Goal: Task Accomplishment & Management: Use online tool/utility

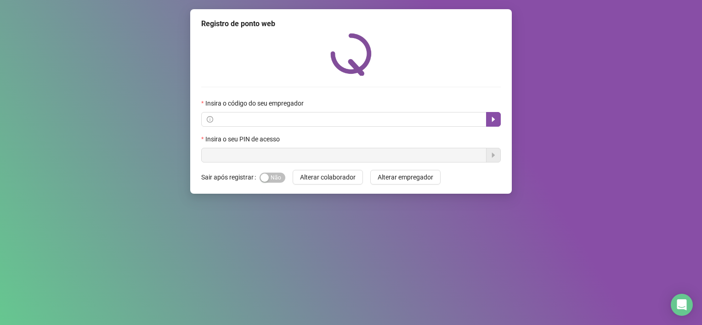
click at [280, 165] on div "Registro de ponto web Insira o código do seu empregador Insira o seu PIN de ace…" at bounding box center [350, 101] width 321 height 185
click at [264, 118] on input "text" at bounding box center [348, 119] width 266 height 10
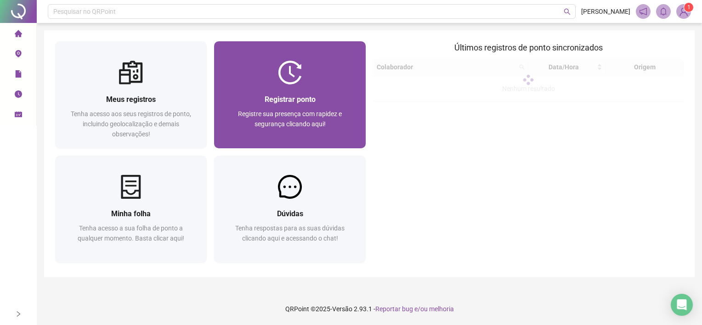
click at [307, 75] on div at bounding box center [290, 73] width 152 height 24
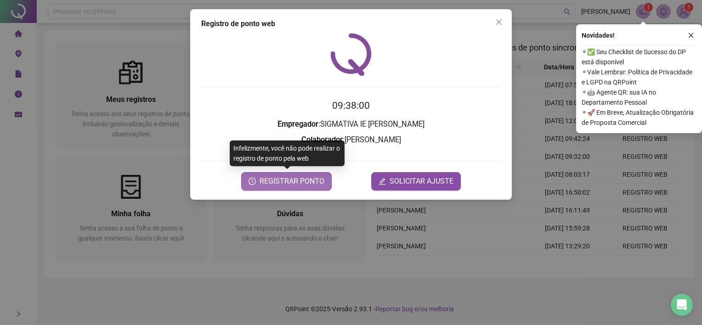
click at [261, 180] on span "REGISTRAR PONTO" at bounding box center [291, 181] width 65 height 11
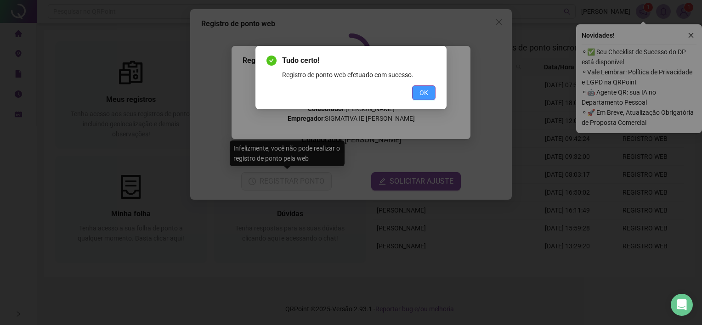
click at [426, 92] on span "OK" at bounding box center [423, 93] width 9 height 10
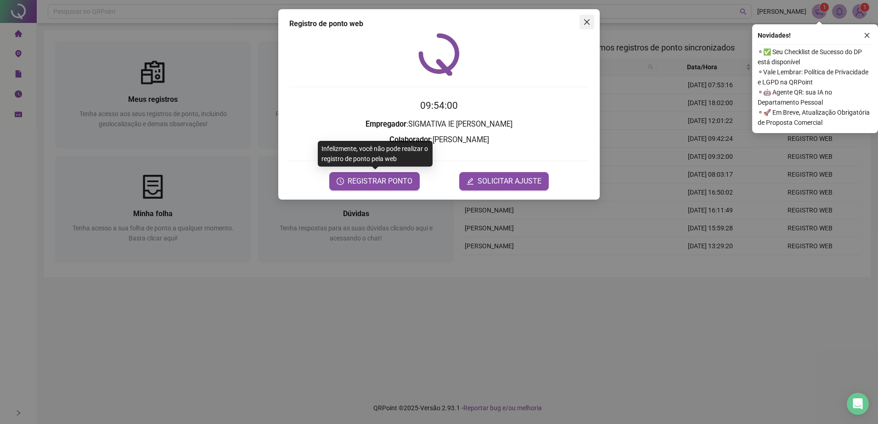
click at [582, 25] on span "Close" at bounding box center [586, 21] width 15 height 7
